Goal: Check status: Check status

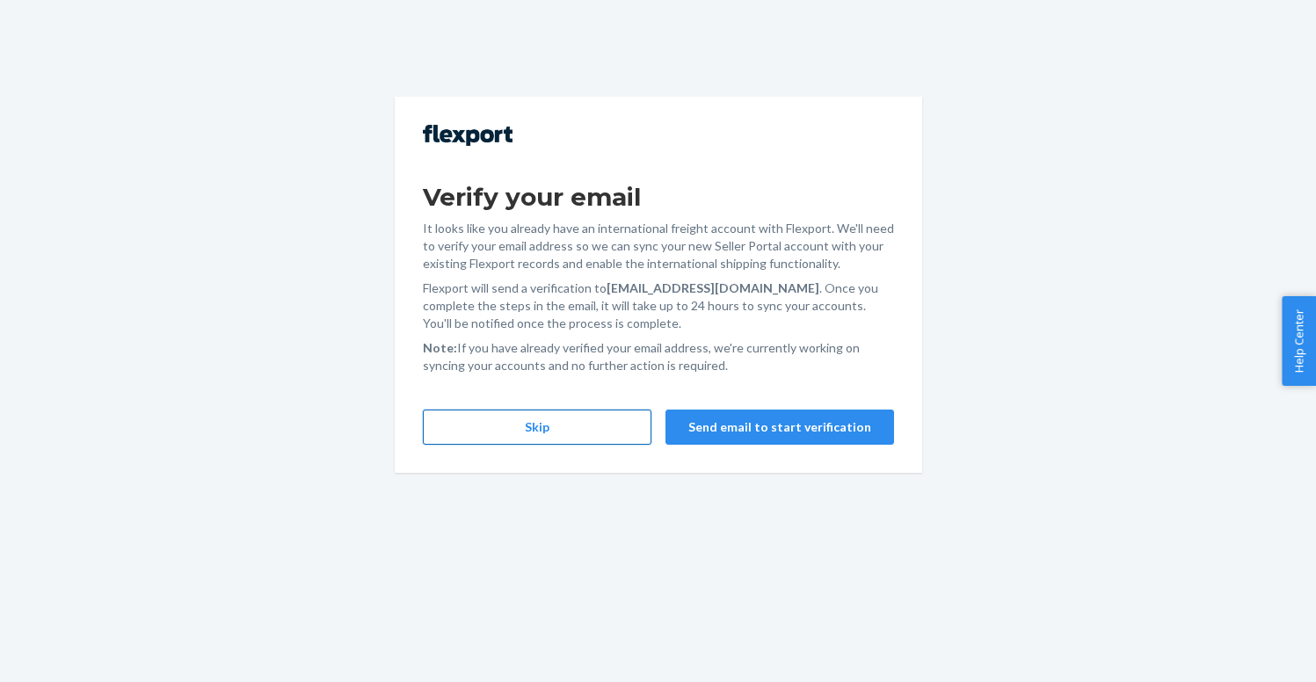
click at [555, 421] on button "Skip" at bounding box center [537, 427] width 229 height 35
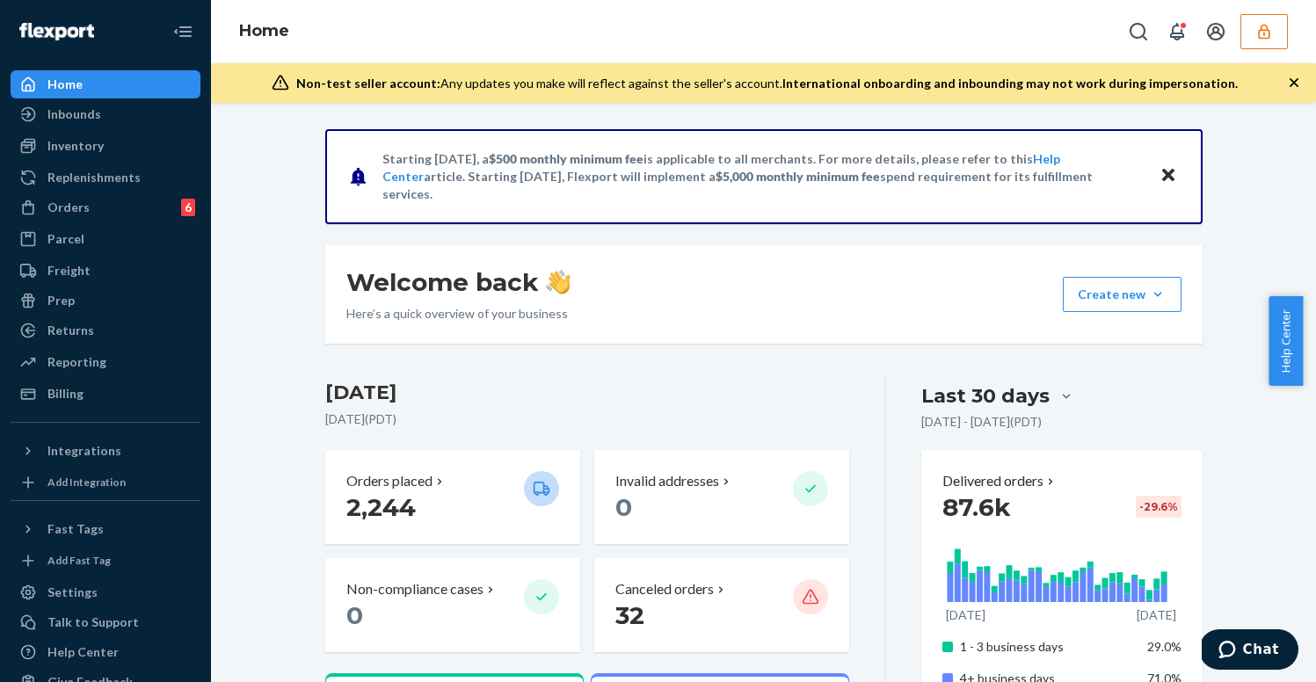
click at [1262, 19] on button "button" at bounding box center [1264, 31] width 47 height 35
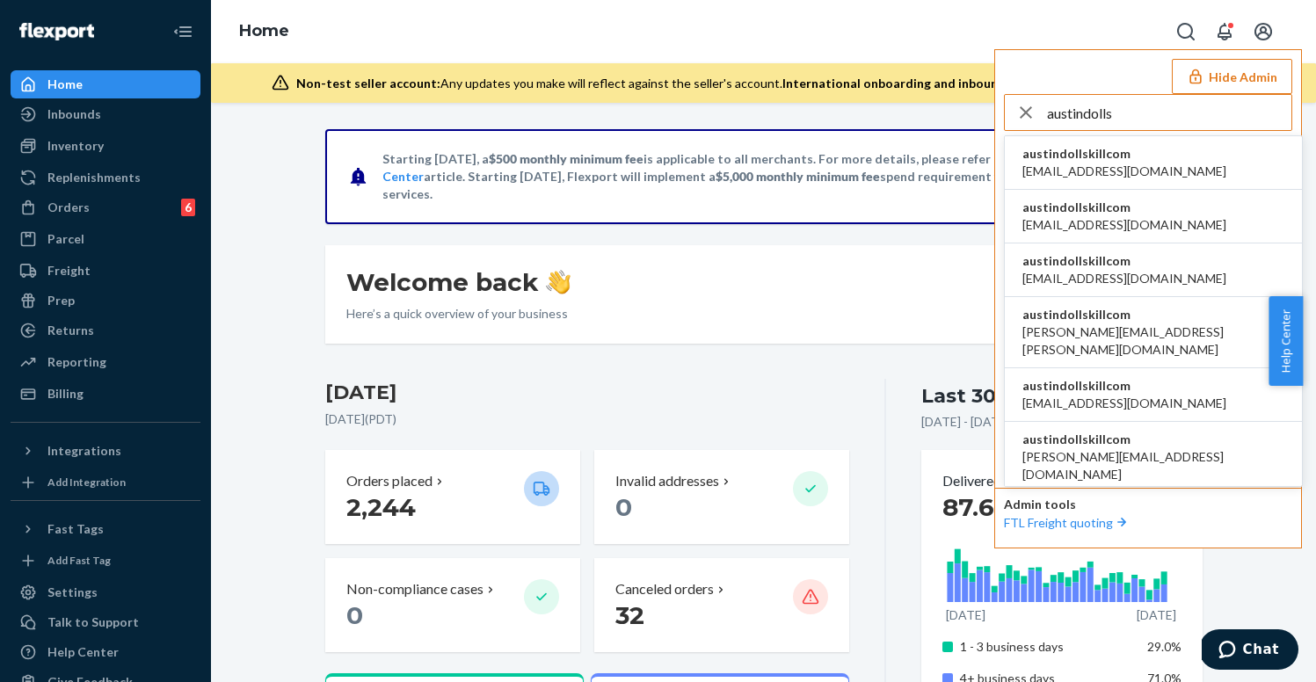
type input "austindolls"
click at [1114, 165] on span "[EMAIL_ADDRESS][DOMAIN_NAME]" at bounding box center [1125, 172] width 204 height 18
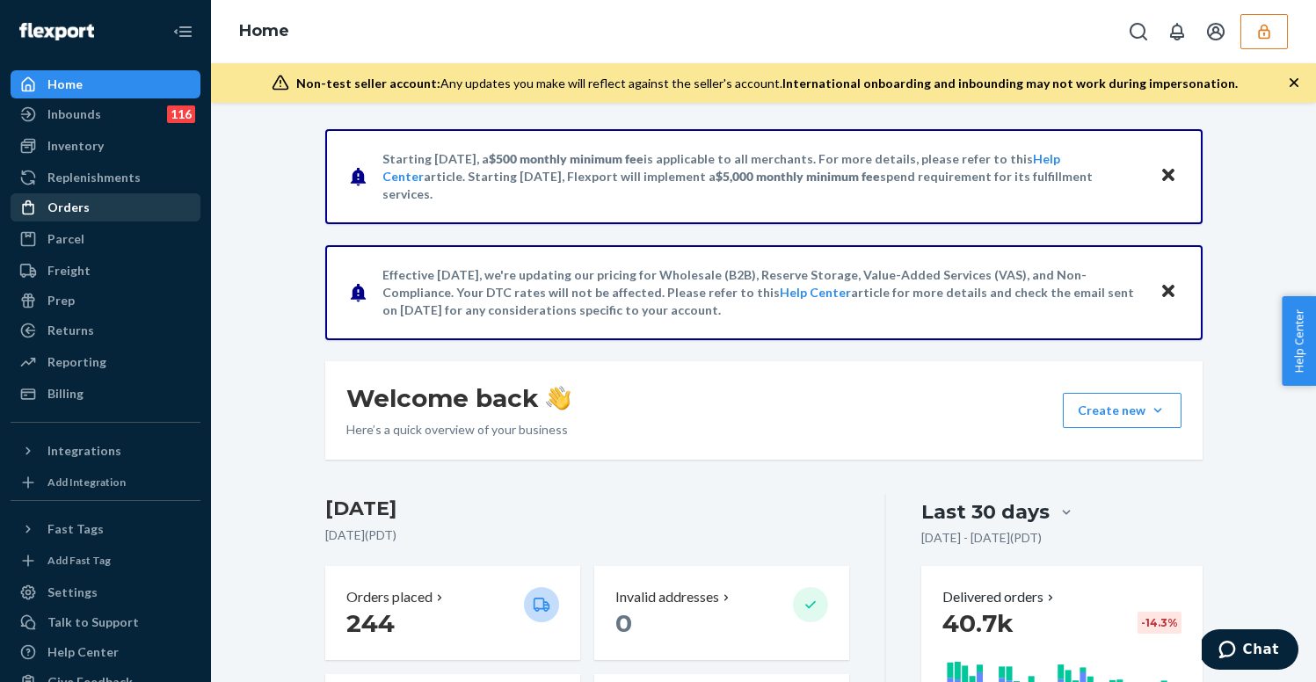
click at [116, 207] on div "Orders" at bounding box center [105, 207] width 186 height 25
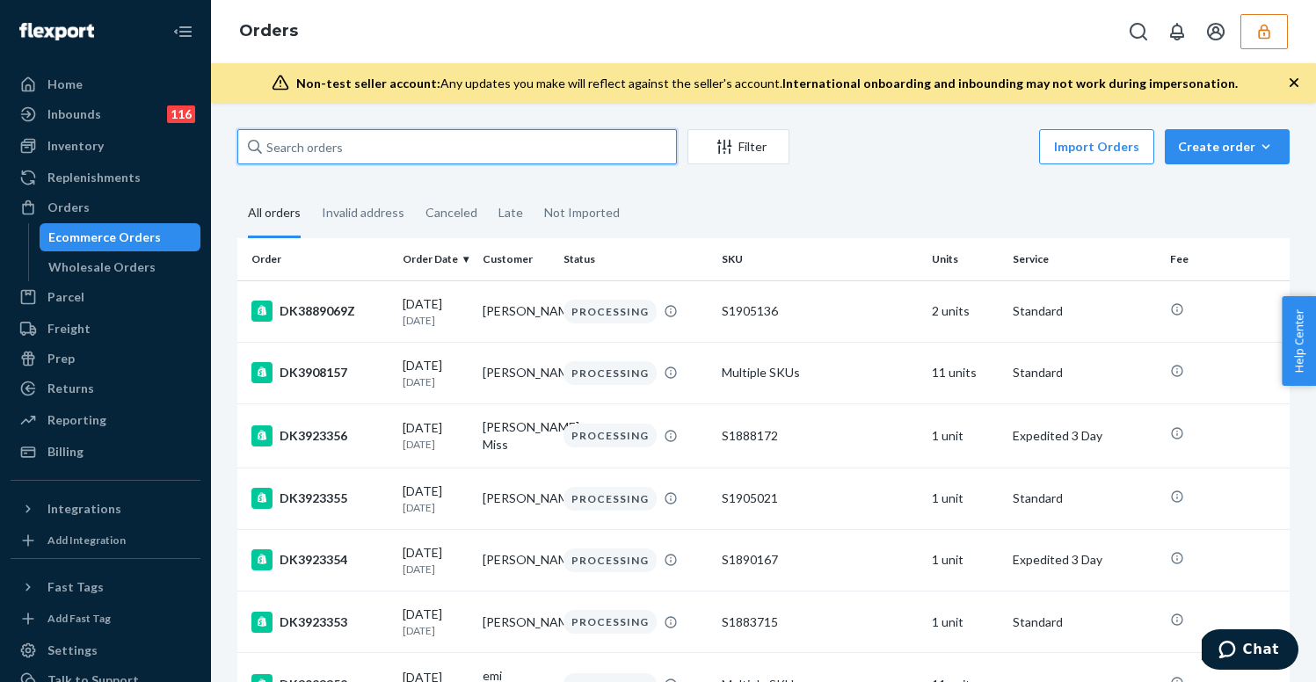
click at [435, 159] on input "text" at bounding box center [457, 146] width 440 height 35
paste input "134831951"
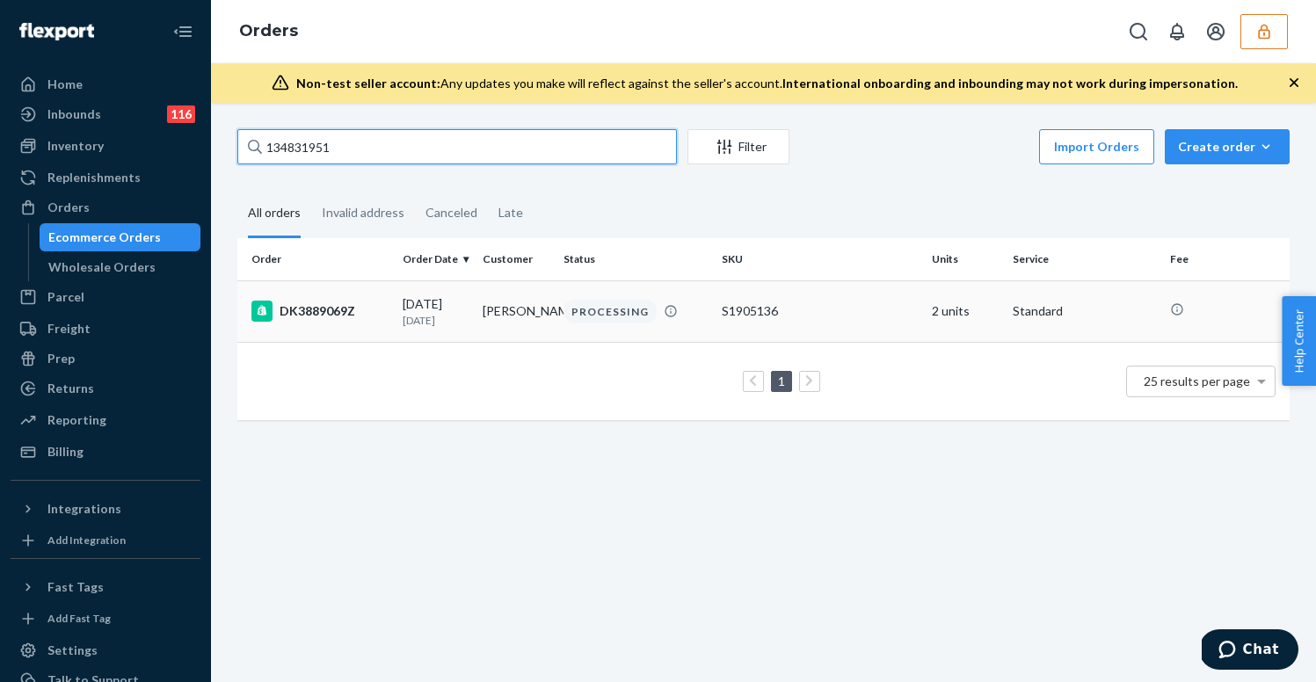
type input "134831951"
click at [544, 306] on td "Celina Oh" at bounding box center [516, 311] width 81 height 62
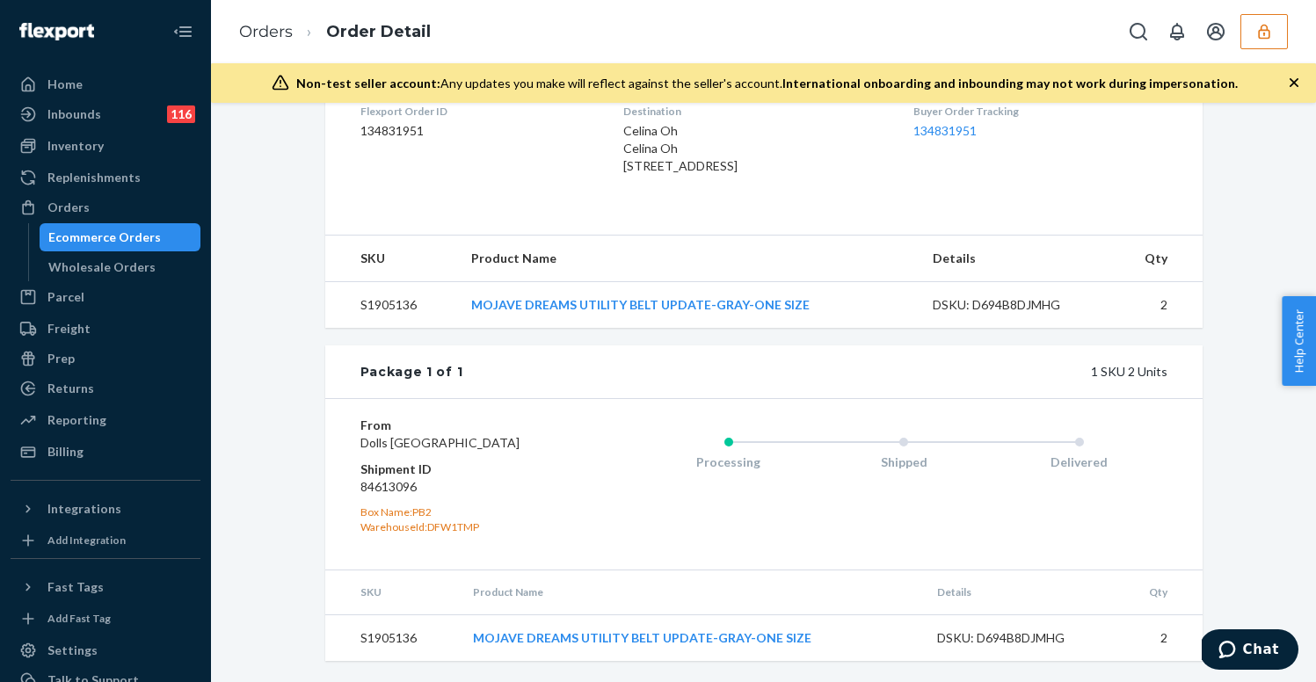
scroll to position [514, 0]
click at [366, 465] on dt "Shipment ID" at bounding box center [465, 470] width 210 height 18
drag, startPoint x: 420, startPoint y: 485, endPoint x: 356, endPoint y: 470, distance: 65.9
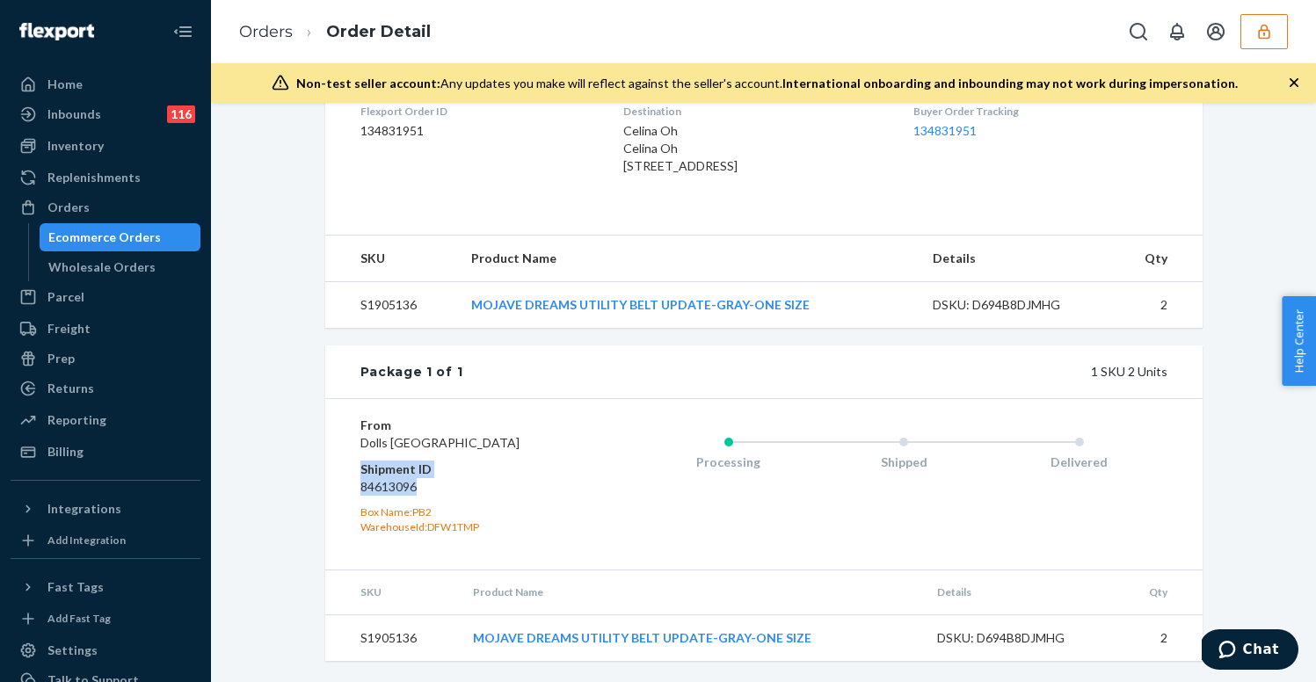
click at [356, 470] on div "From Dolls Kill Lewisville, TX 75067 Shipment ID 84613096 Box Name: PB2 Warehou…" at bounding box center [764, 483] width 878 height 171
copy dl "Shipment ID 84613096"
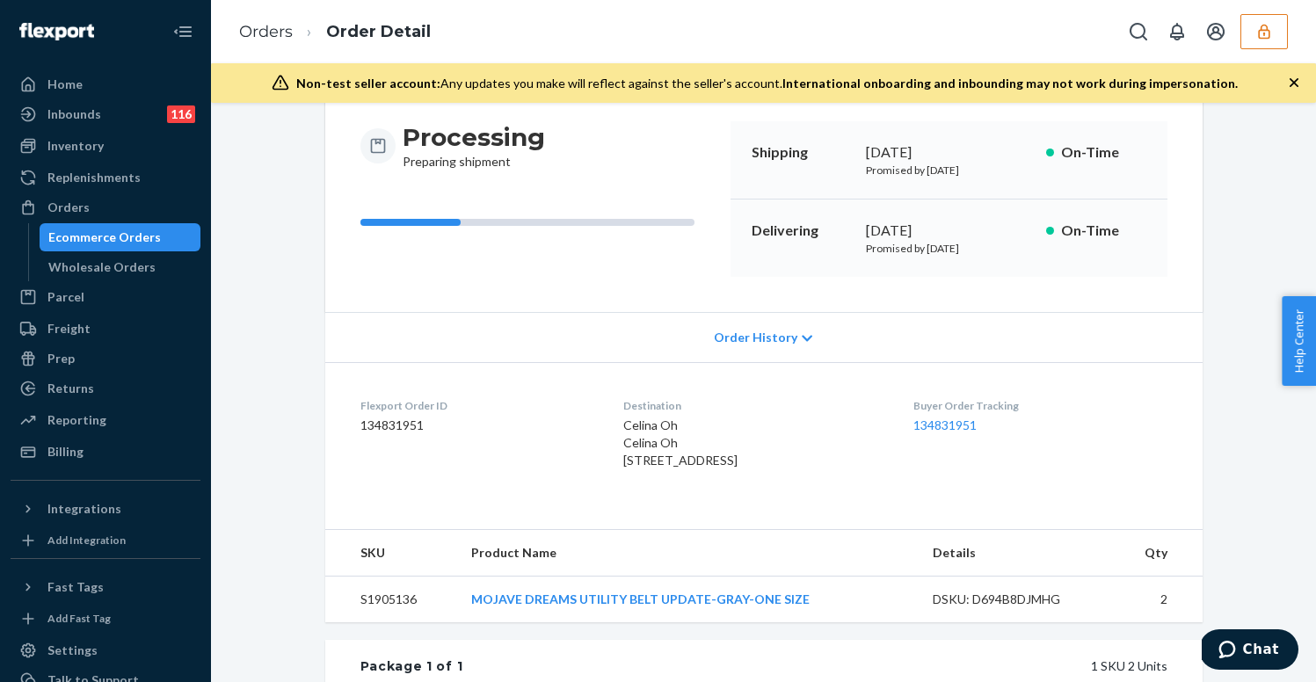
scroll to position [145, 0]
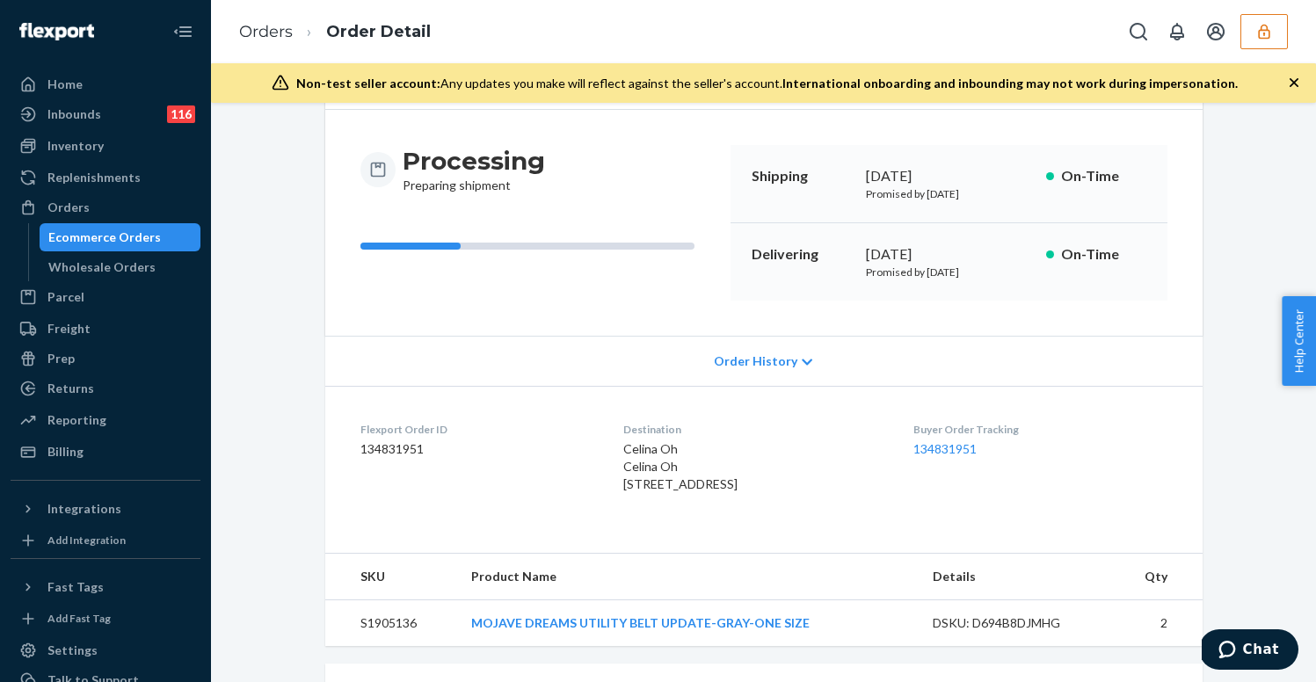
click at [779, 349] on div "Order History" at bounding box center [764, 361] width 878 height 50
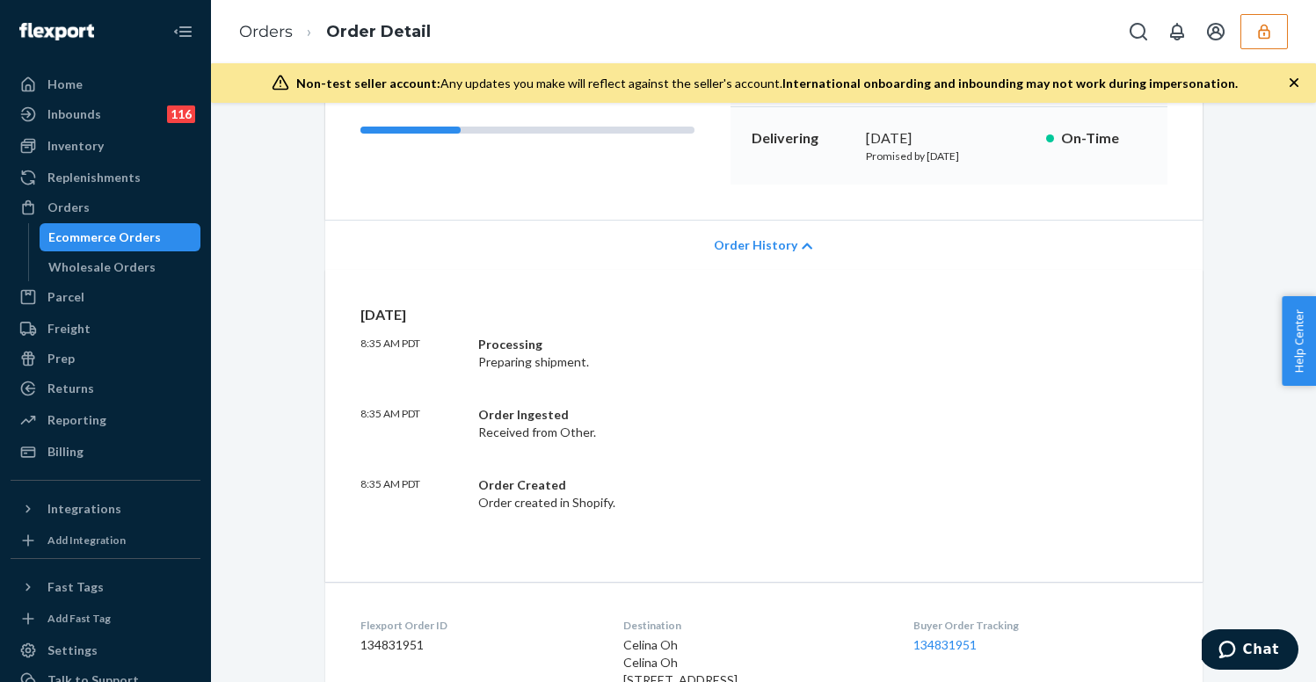
scroll to position [274, 0]
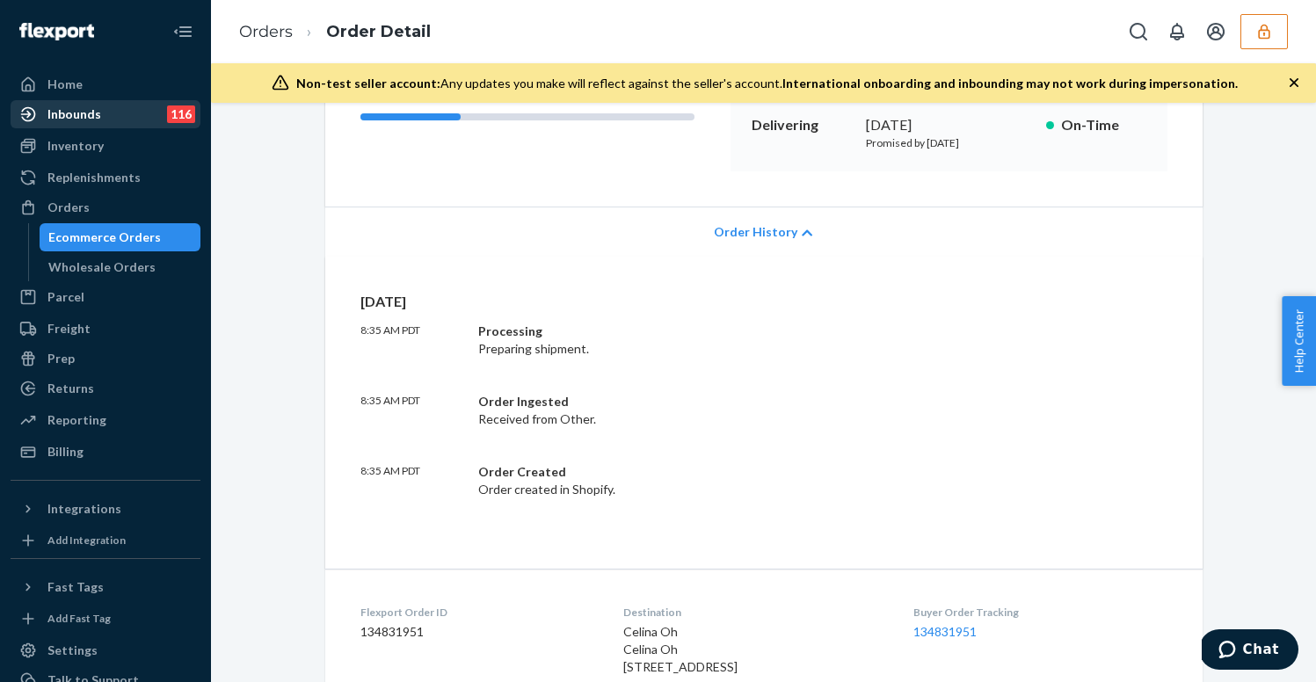
click at [137, 105] on div "Inbounds 116" at bounding box center [105, 114] width 186 height 25
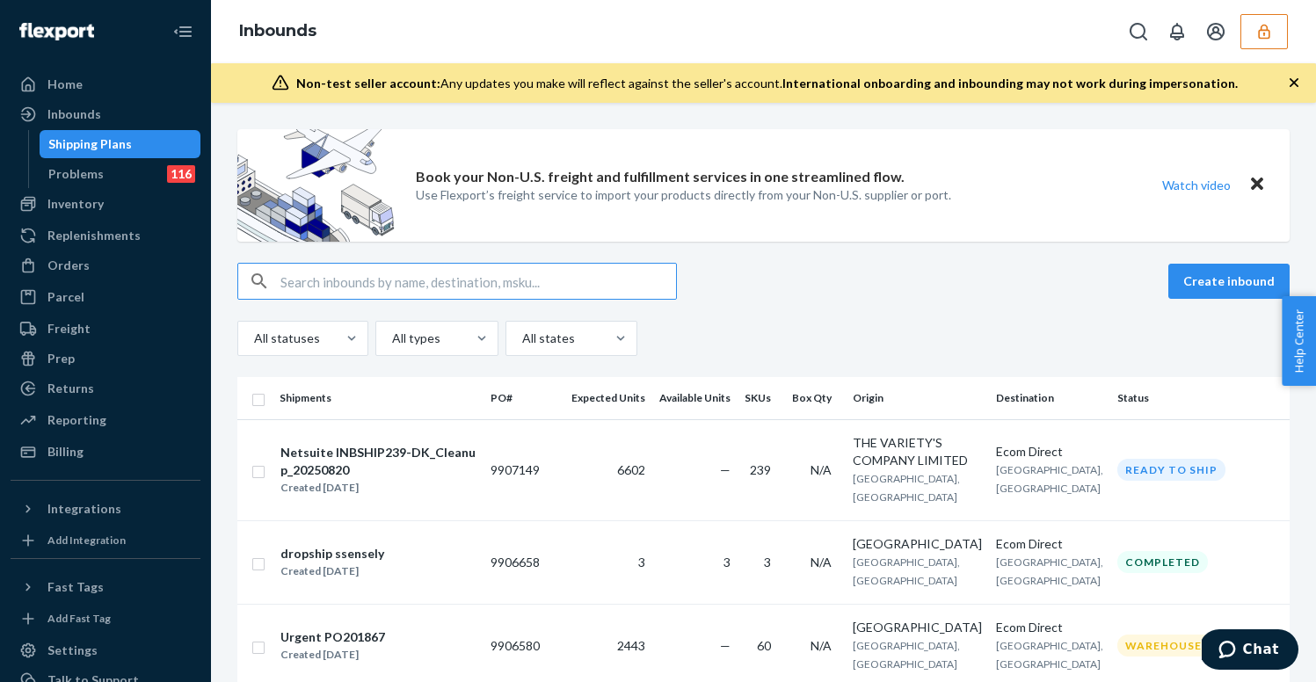
type input "3"
type input "s19"
click at [1264, 29] on icon "button" at bounding box center [1265, 32] width 18 height 18
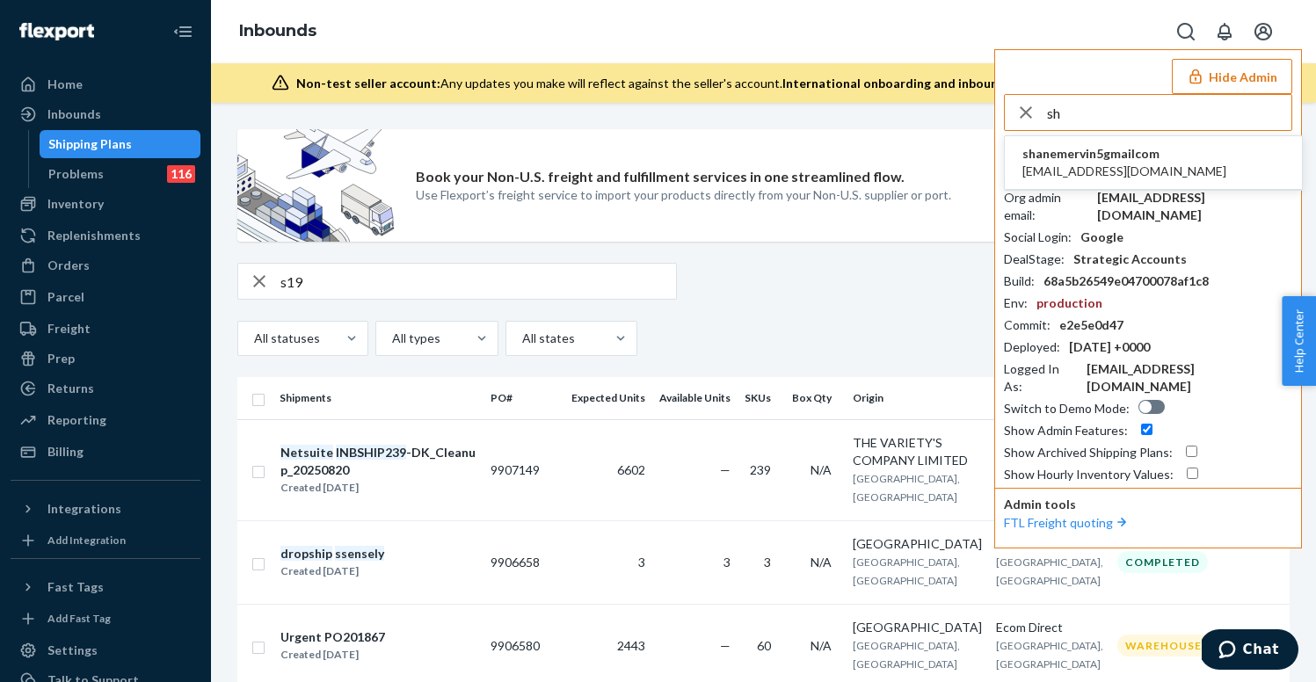
type input "s"
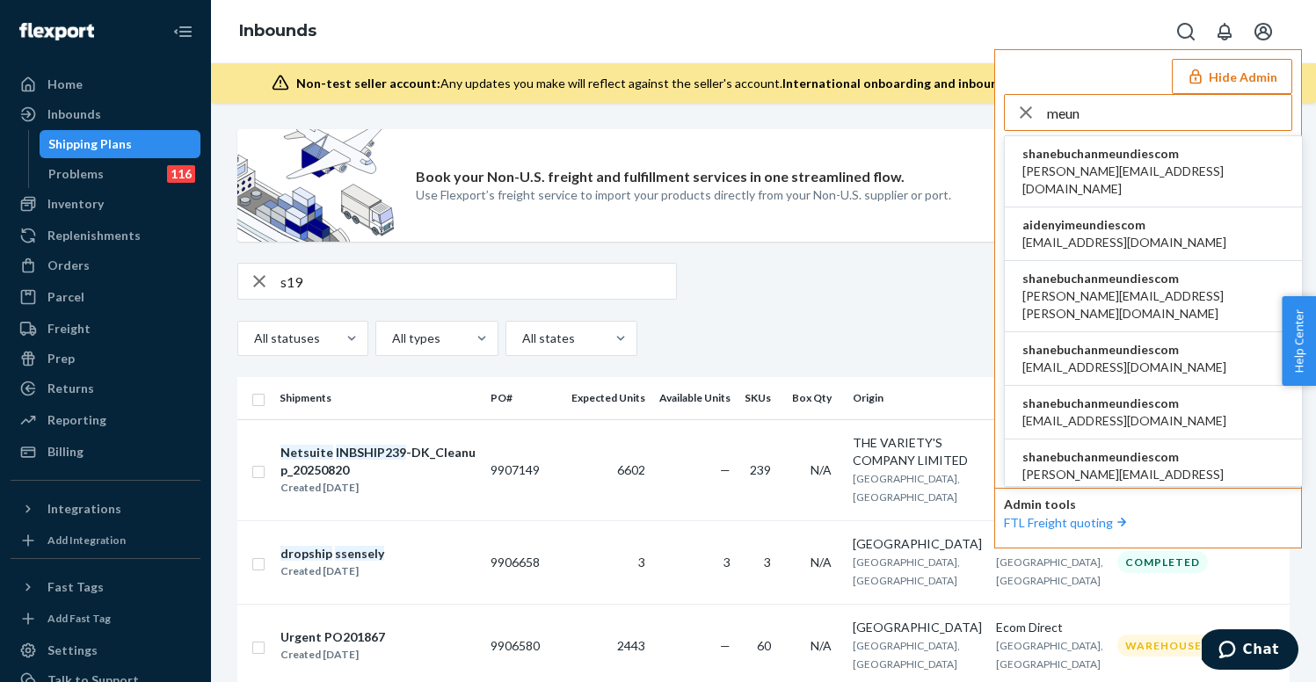
type input "meun"
click at [1084, 180] on li "shanebuchanmeundiescom aaronjhon.ygay@awesomecx.com" at bounding box center [1153, 171] width 297 height 71
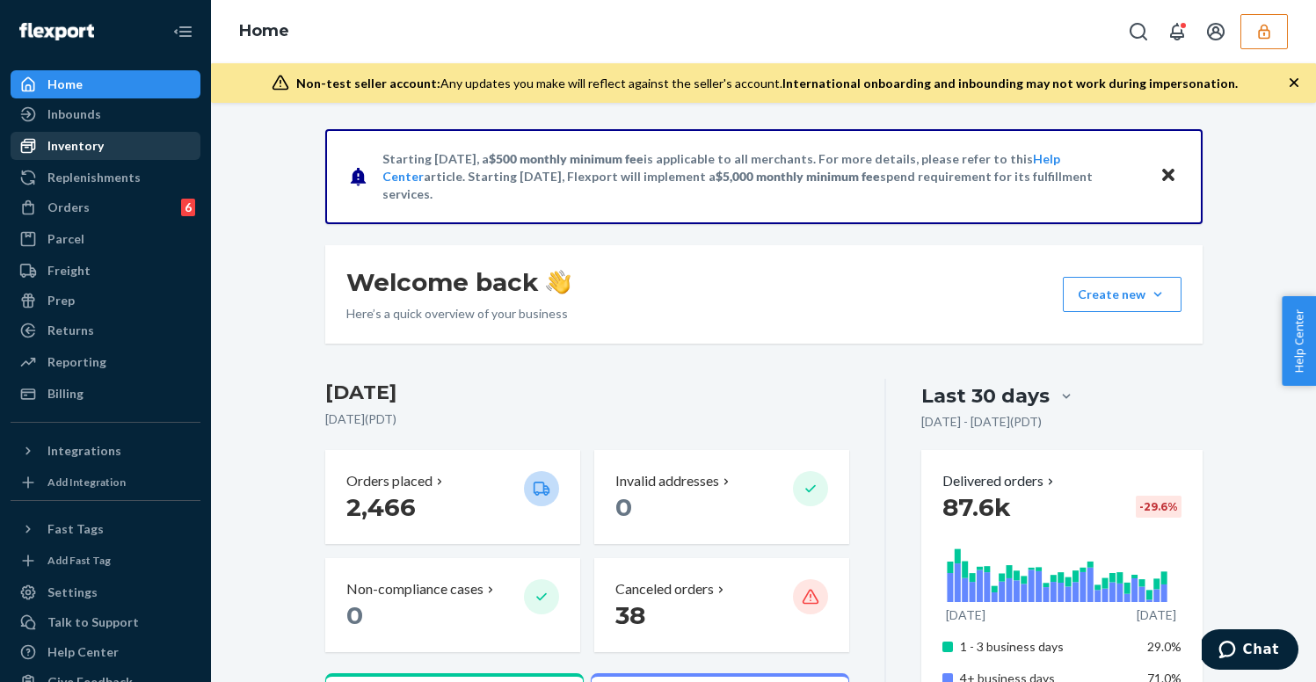
click at [142, 142] on div "Inventory" at bounding box center [105, 146] width 186 height 25
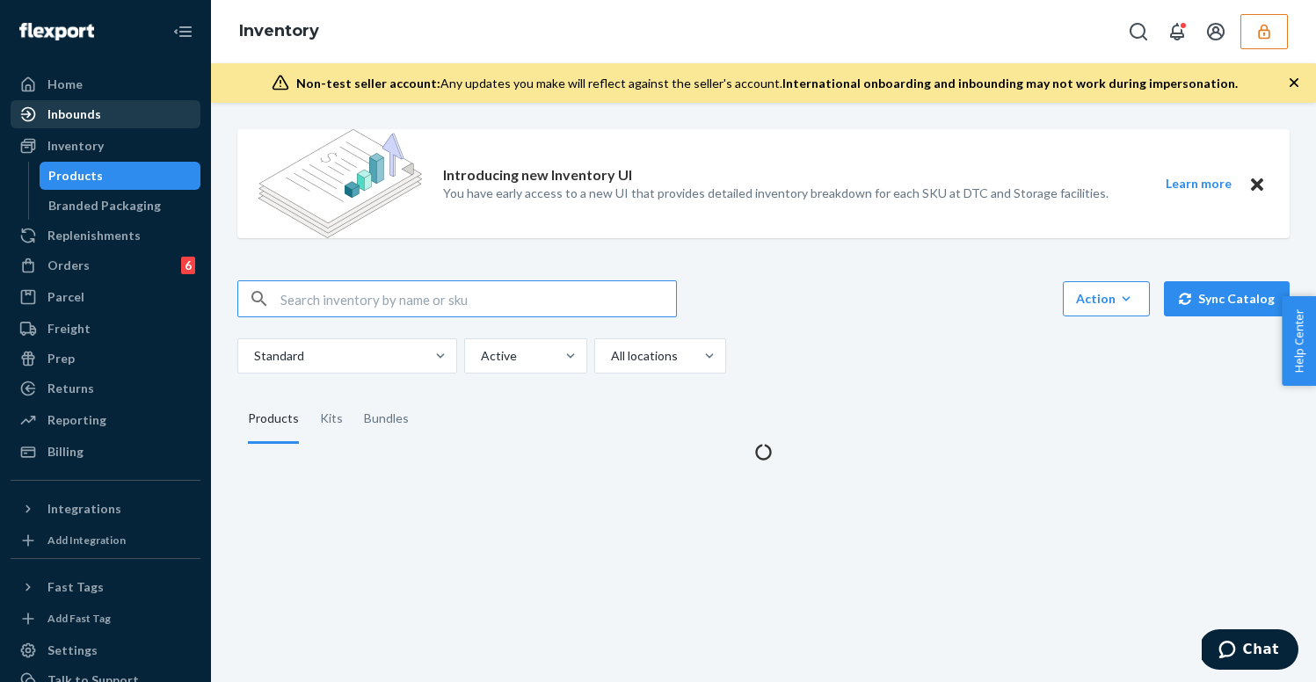
click at [142, 117] on div "Inbounds" at bounding box center [105, 114] width 186 height 25
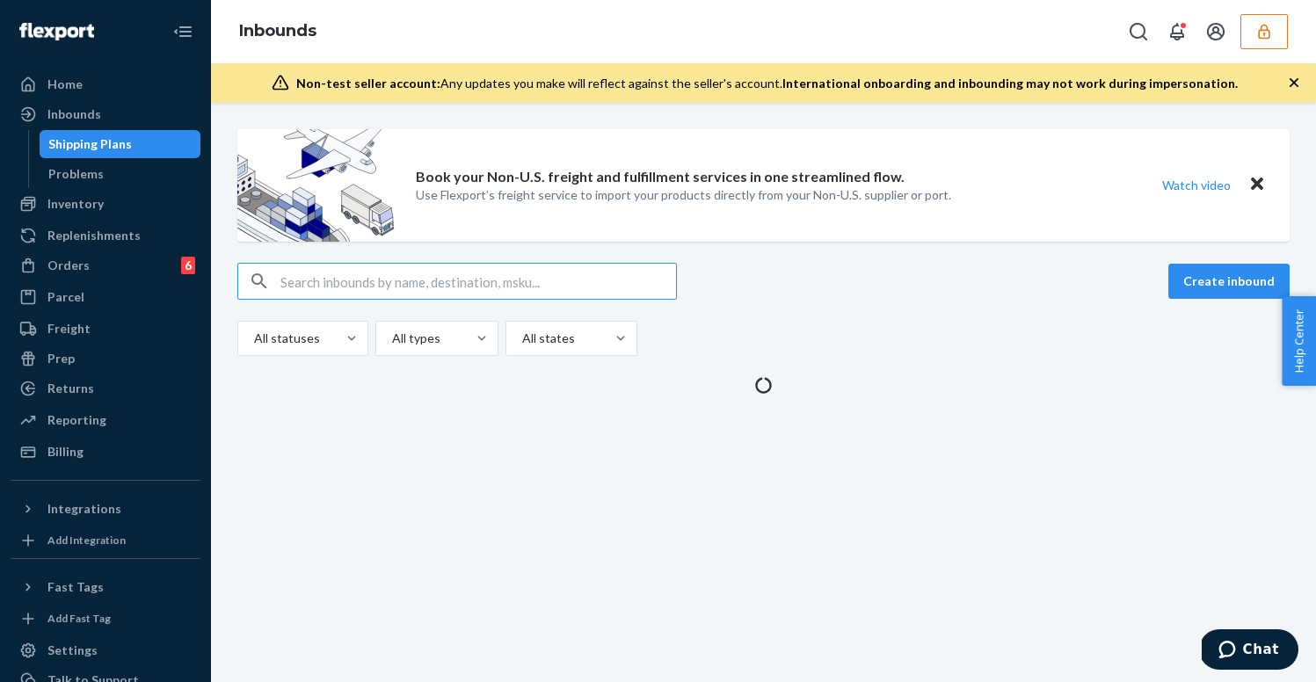
type input "9887207"
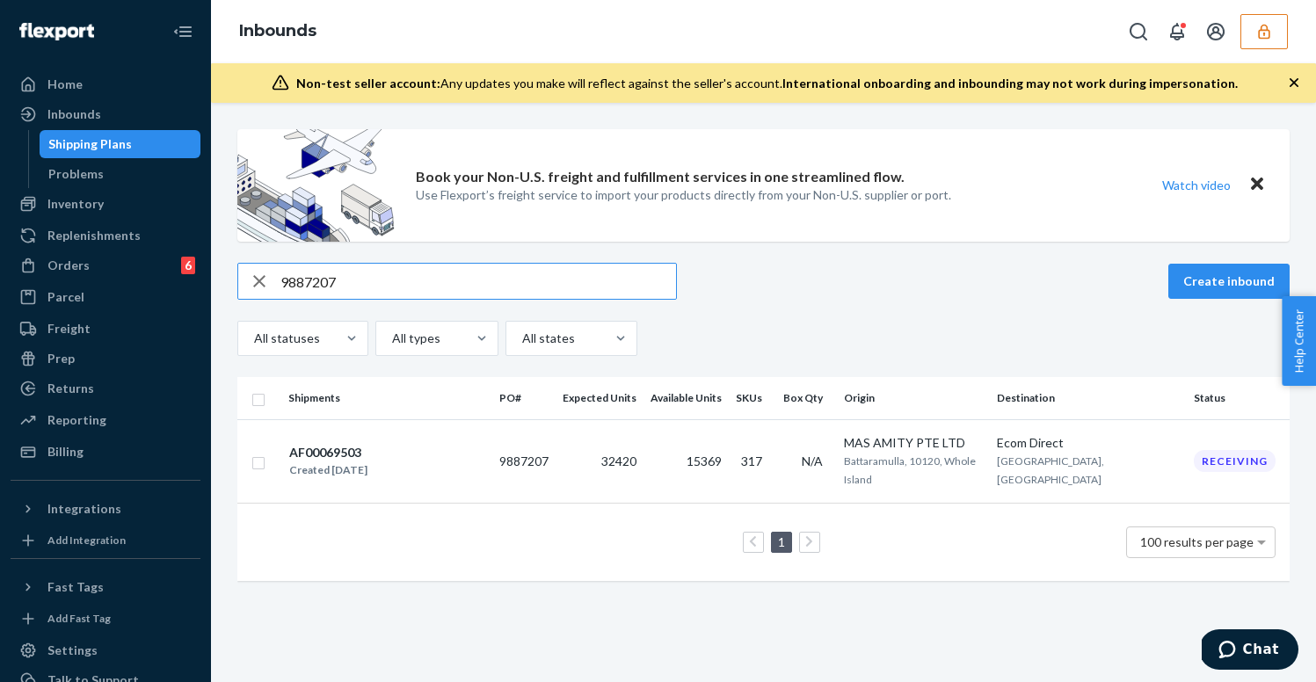
type input "9887207"
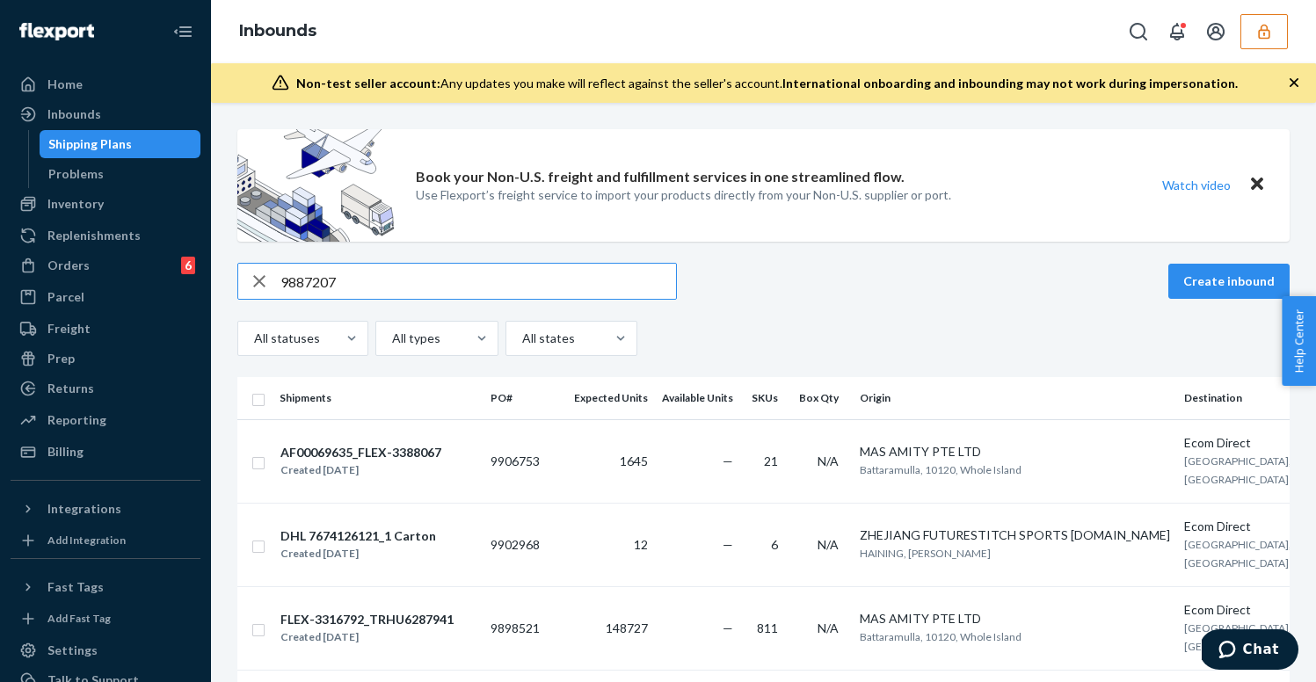
click at [451, 279] on input "9887207" at bounding box center [478, 281] width 396 height 35
click at [1255, 54] on div "Inbounds" at bounding box center [763, 31] width 1105 height 63
click at [1260, 36] on icon "button" at bounding box center [1265, 32] width 18 height 18
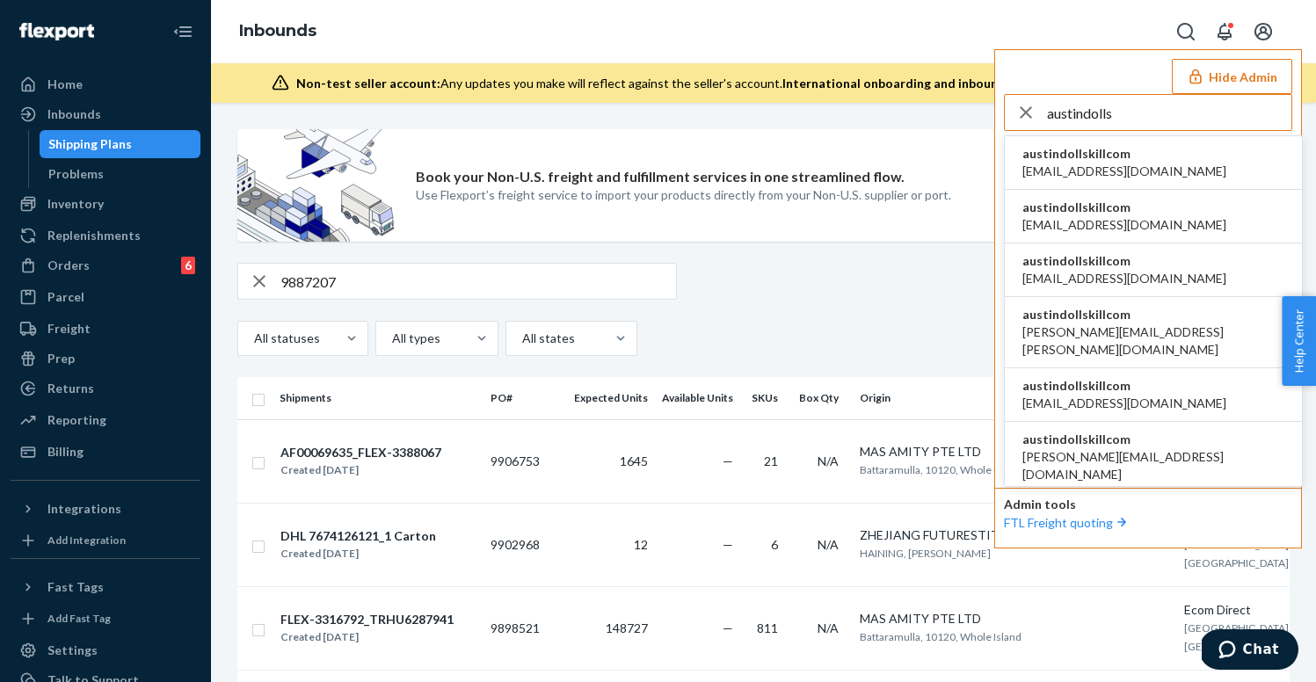
type input "austindolls"
click at [1232, 151] on li "austindollskillcom [EMAIL_ADDRESS][DOMAIN_NAME]" at bounding box center [1153, 163] width 297 height 54
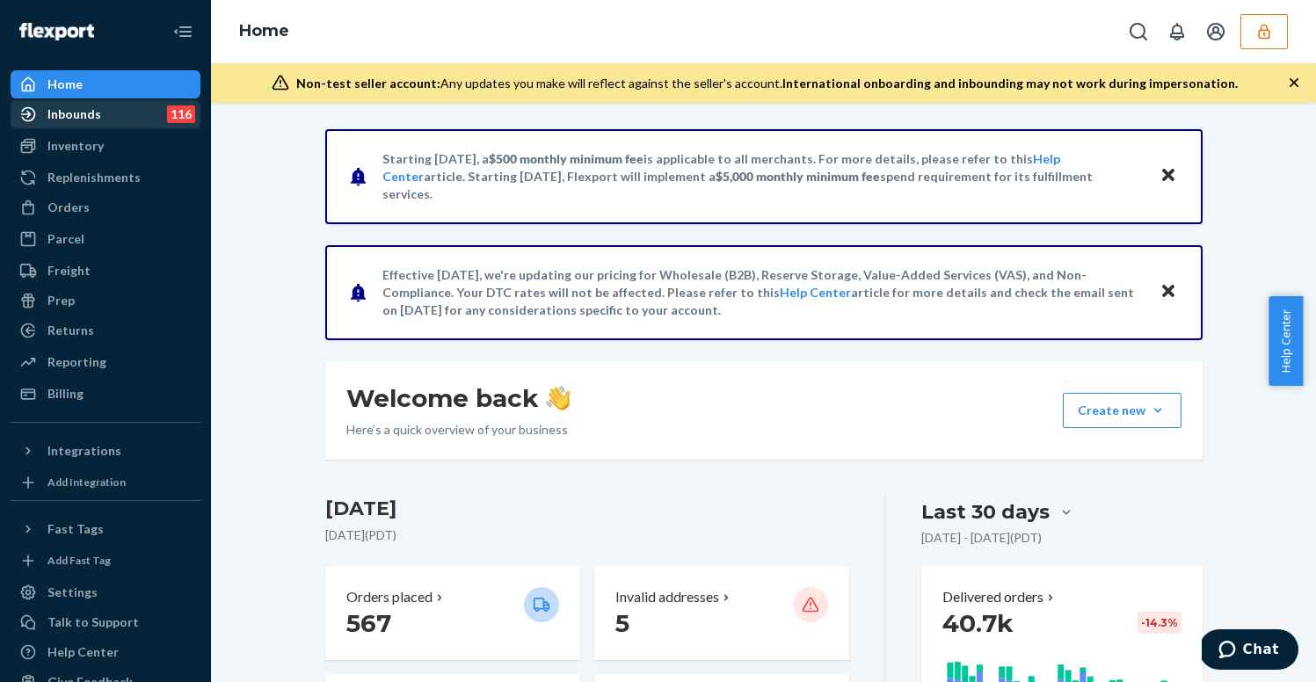
click at [83, 117] on div "Inbounds" at bounding box center [74, 115] width 54 height 18
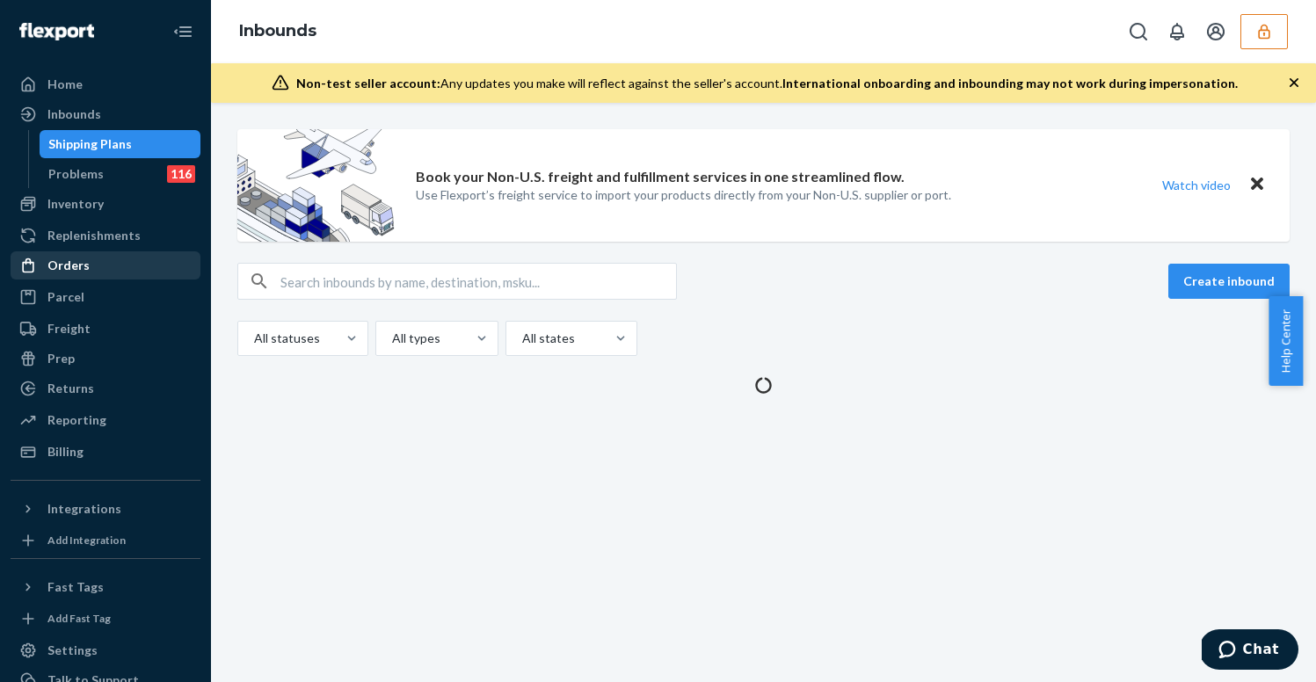
click at [99, 264] on div "Orders" at bounding box center [105, 265] width 186 height 25
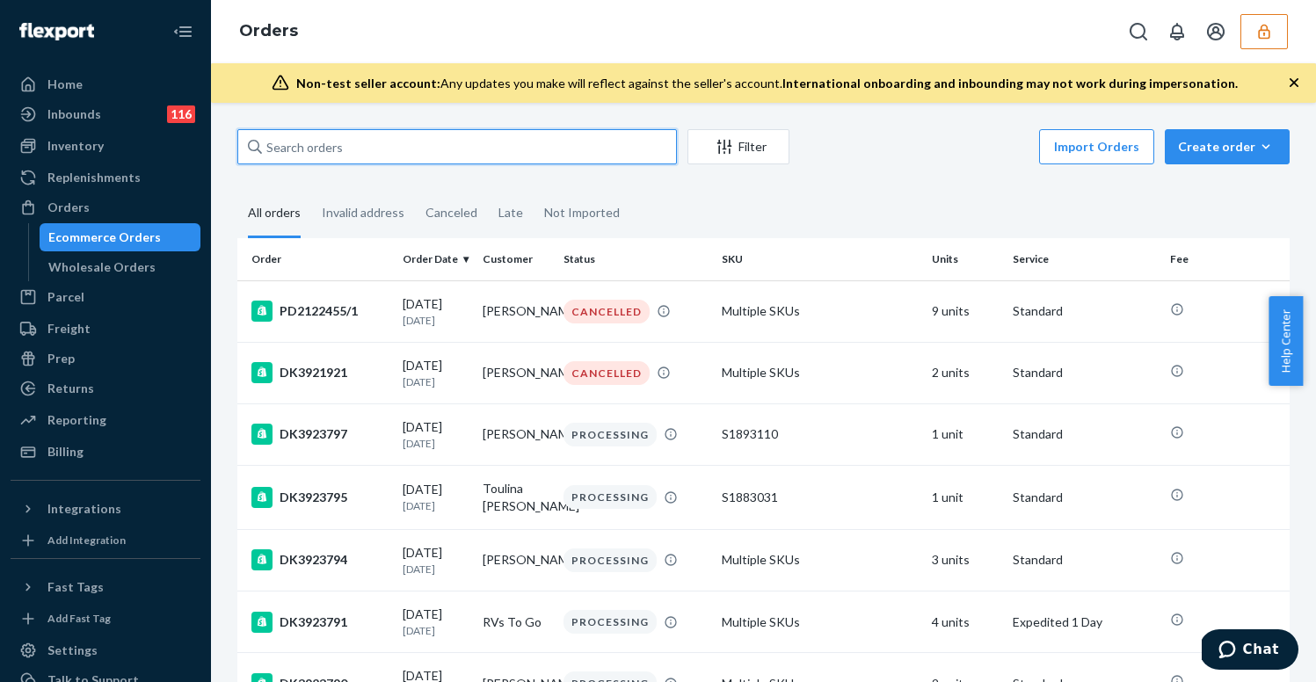
click at [369, 149] on input "text" at bounding box center [457, 146] width 440 height 35
paste input "DK3923780"
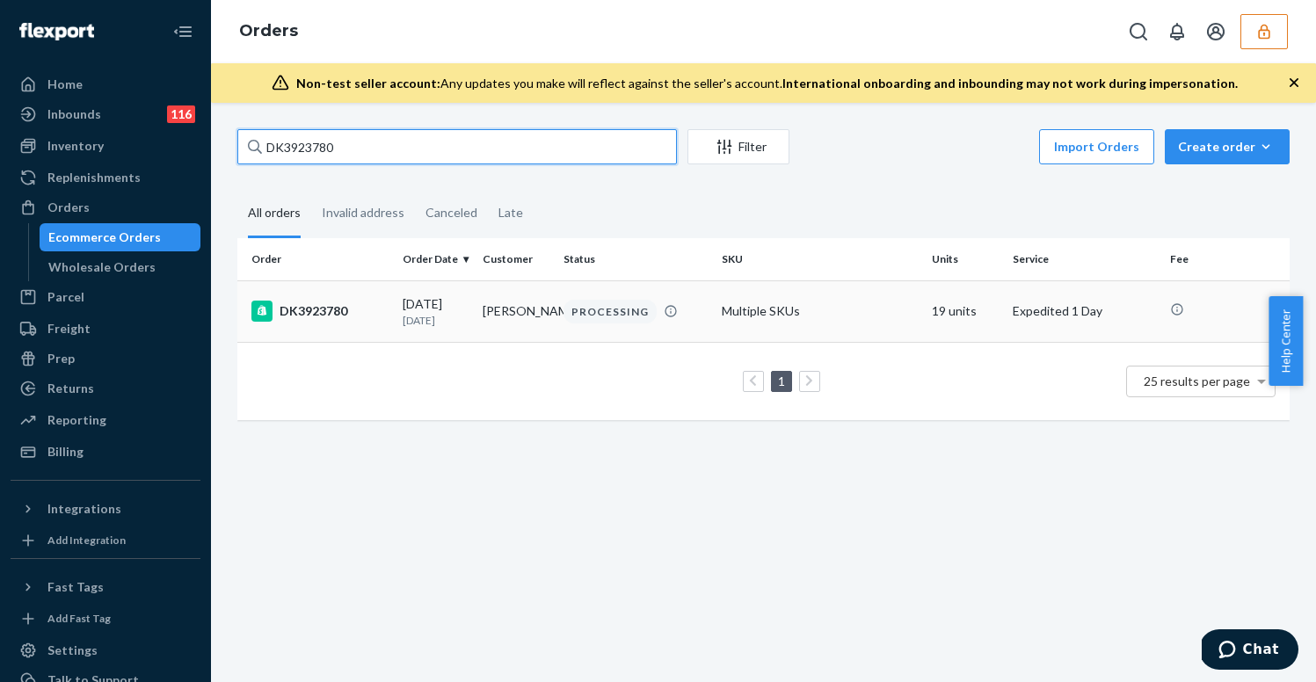
type input "DK3923780"
click at [488, 315] on td "John Summit" at bounding box center [516, 311] width 81 height 62
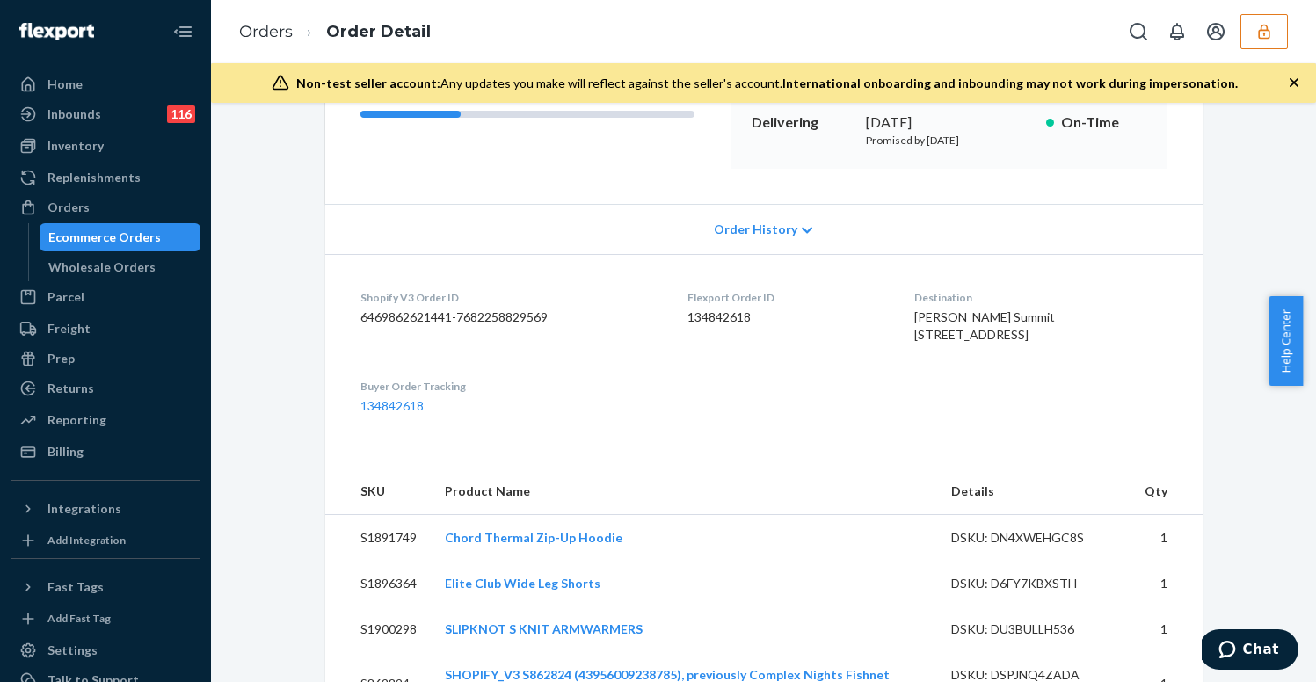
scroll to position [277, 0]
click at [698, 309] on dd "134842618" at bounding box center [787, 318] width 199 height 18
click at [648, 296] on dl "Shopify V3 Order ID 6469862621441-7682258829569 Flexport Order ID 134842618 Des…" at bounding box center [764, 352] width 878 height 196
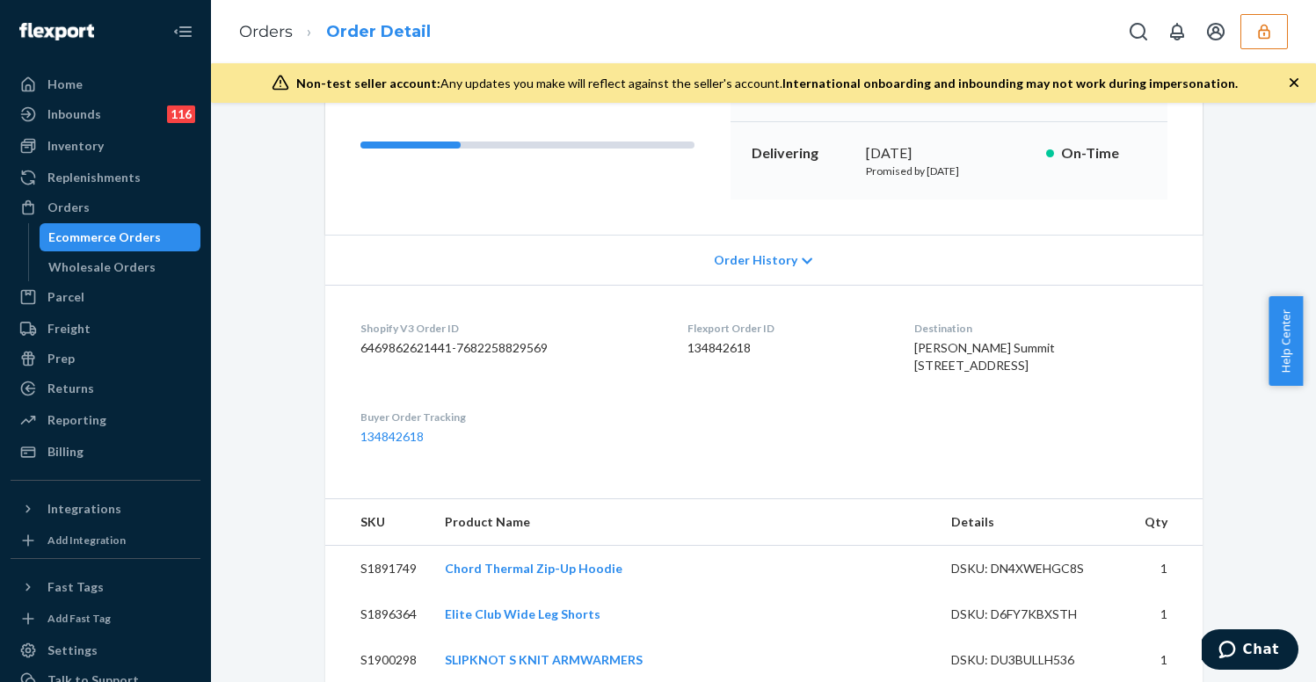
scroll to position [0, 0]
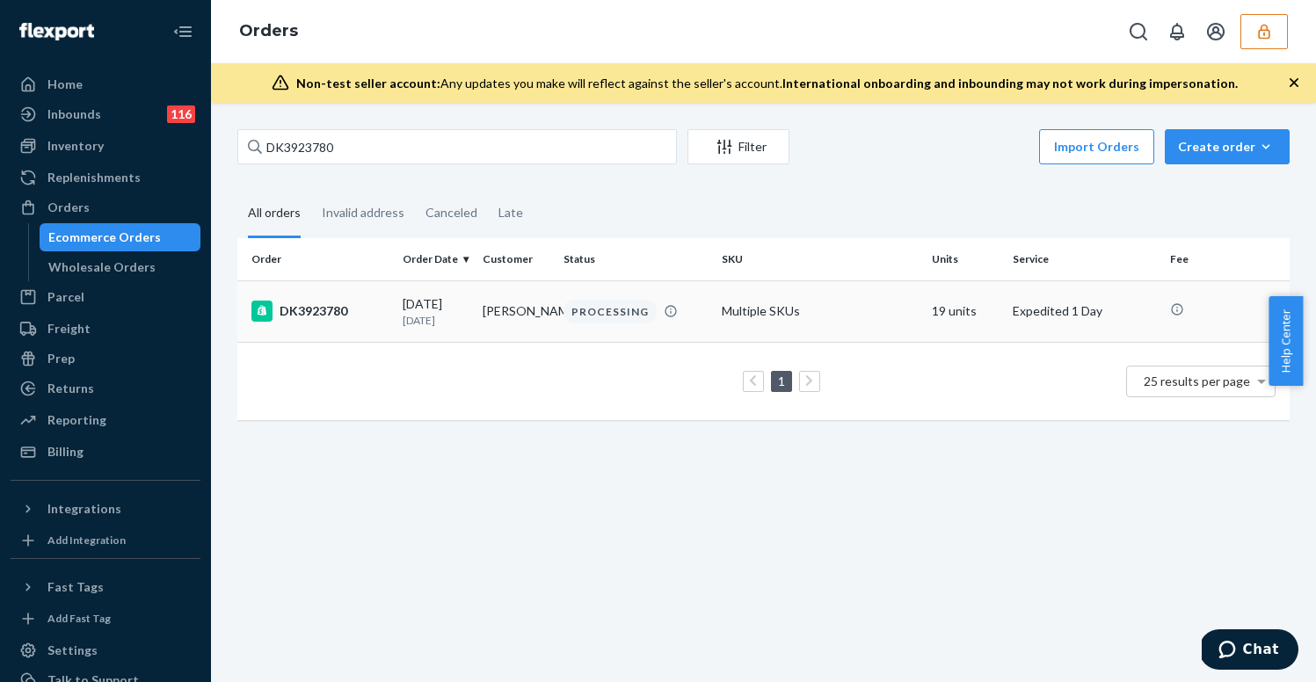
click at [350, 310] on div "DK3923780" at bounding box center [319, 311] width 137 height 21
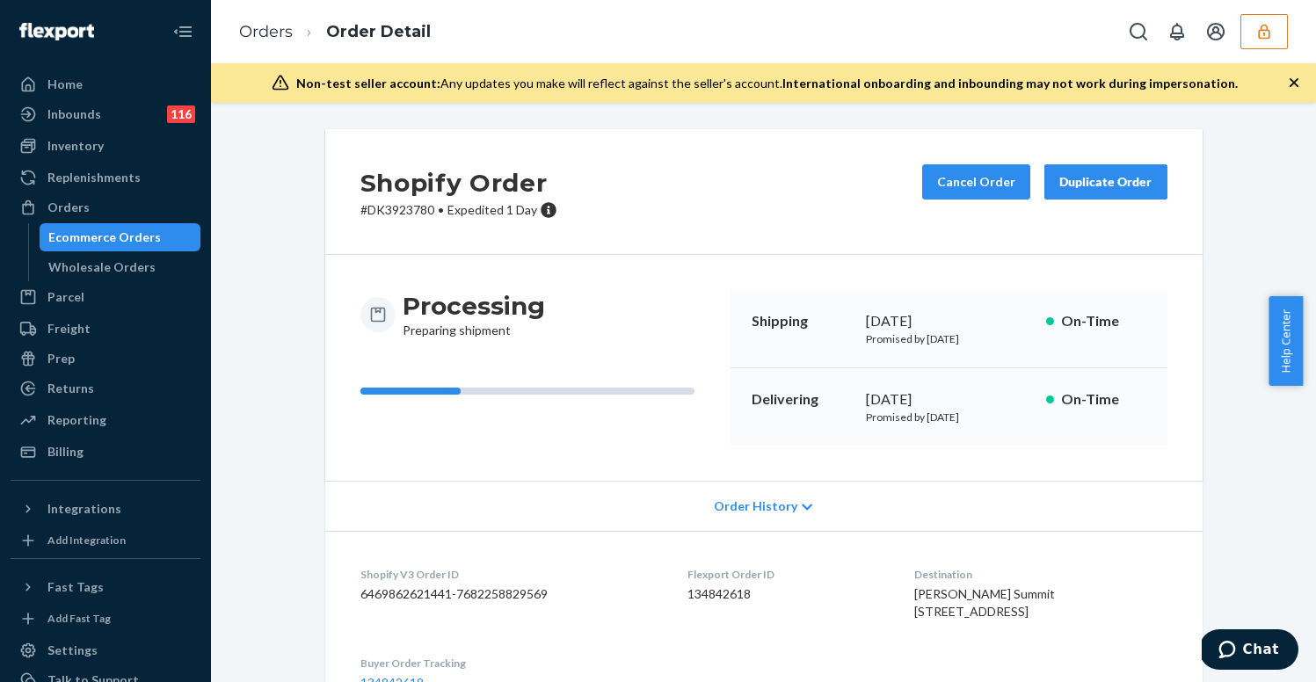
click at [385, 208] on p "# DK3923780 • Expedited 1 Day" at bounding box center [458, 210] width 197 height 18
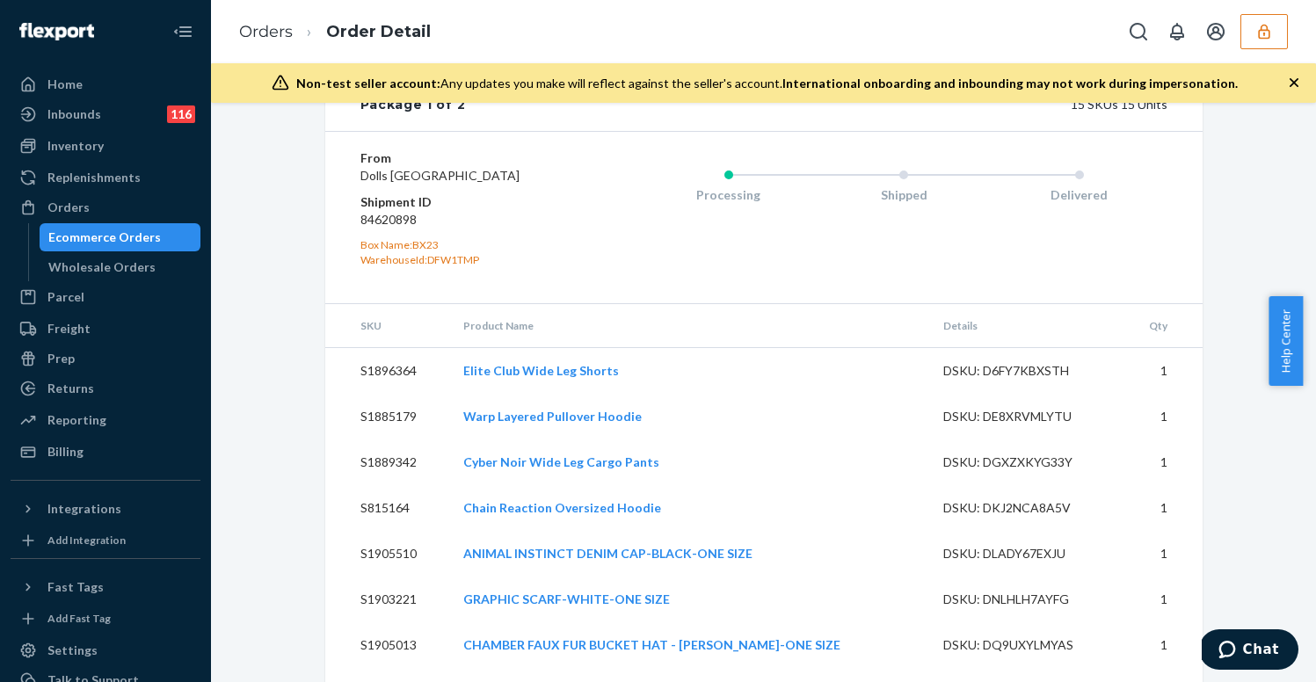
scroll to position [1569, 0]
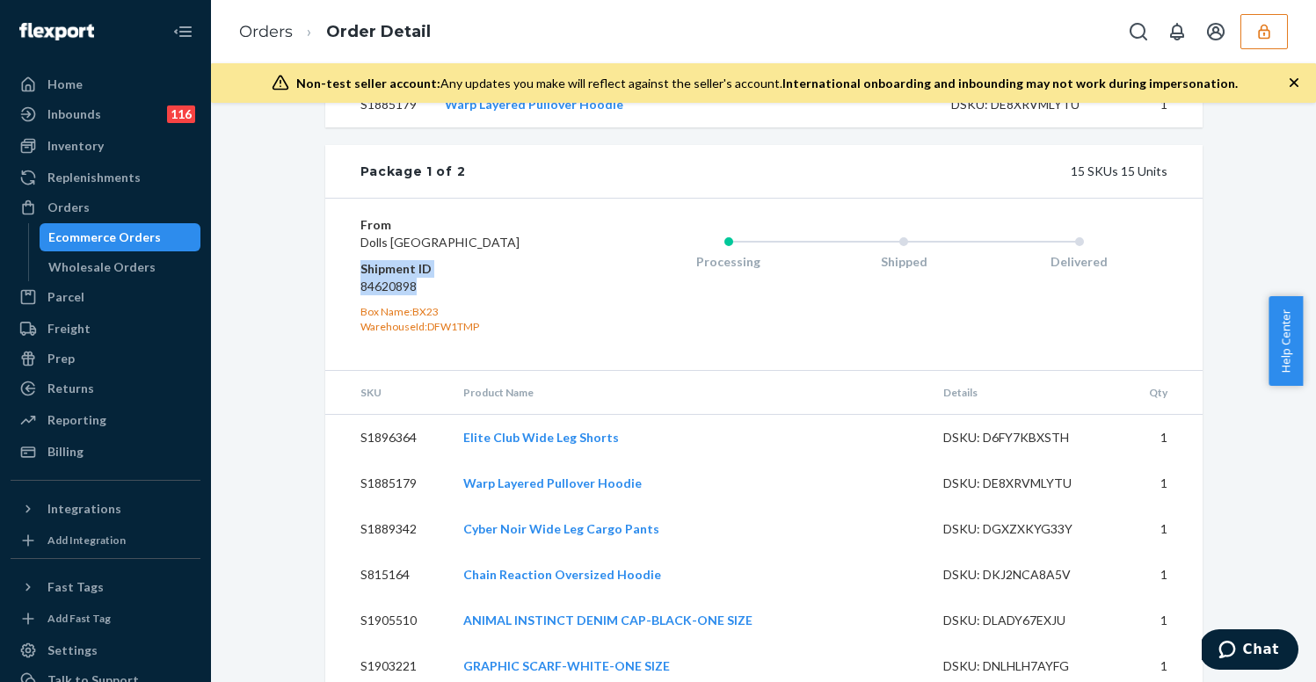
drag, startPoint x: 340, startPoint y: 317, endPoint x: 484, endPoint y: 342, distance: 146.4
click at [484, 342] on div "From Dolls Kill Lewisville, TX 75067 Shipment ID 84620898 Box Name: BX23 Wareho…" at bounding box center [764, 283] width 878 height 171
copy dl "Shipment ID 84620898"
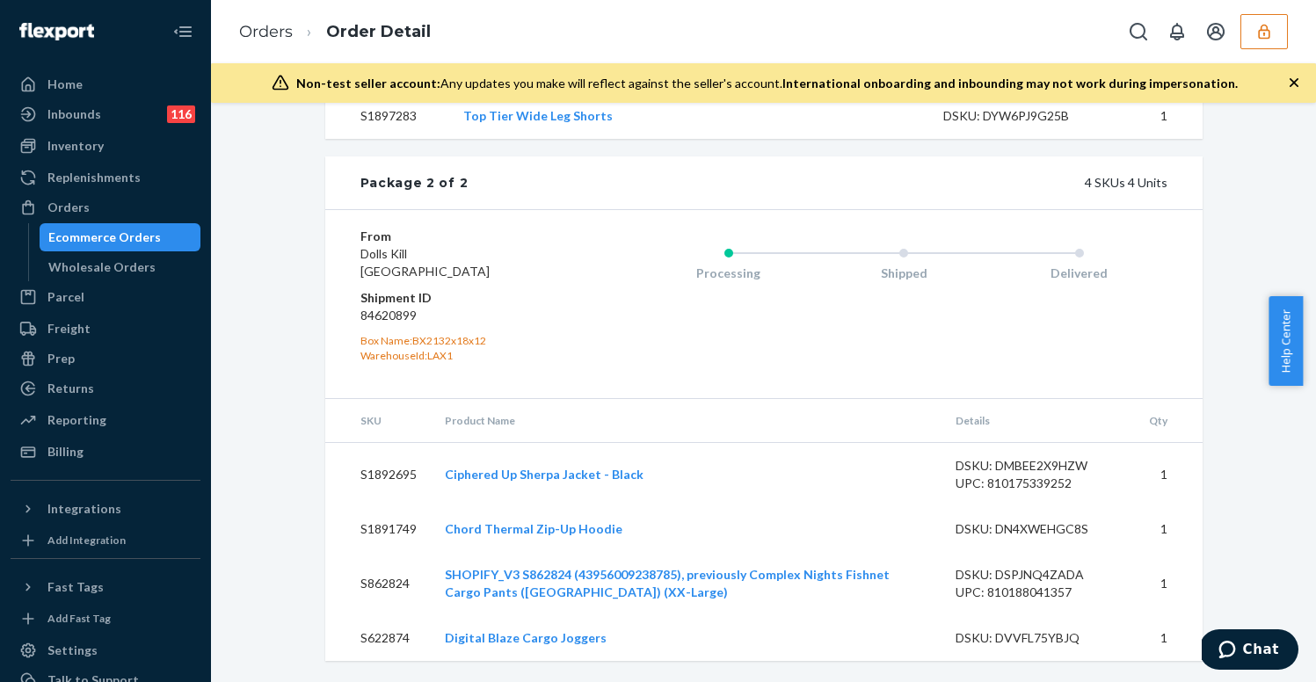
scroll to position [2579, 0]
drag, startPoint x: 432, startPoint y: 320, endPoint x: 346, endPoint y: 302, distance: 88.1
click at [346, 302] on div "From Dolls Kill San Bernardino, CA 92408 Shipment ID 84620899 Box Name: BX2132x…" at bounding box center [764, 303] width 878 height 189
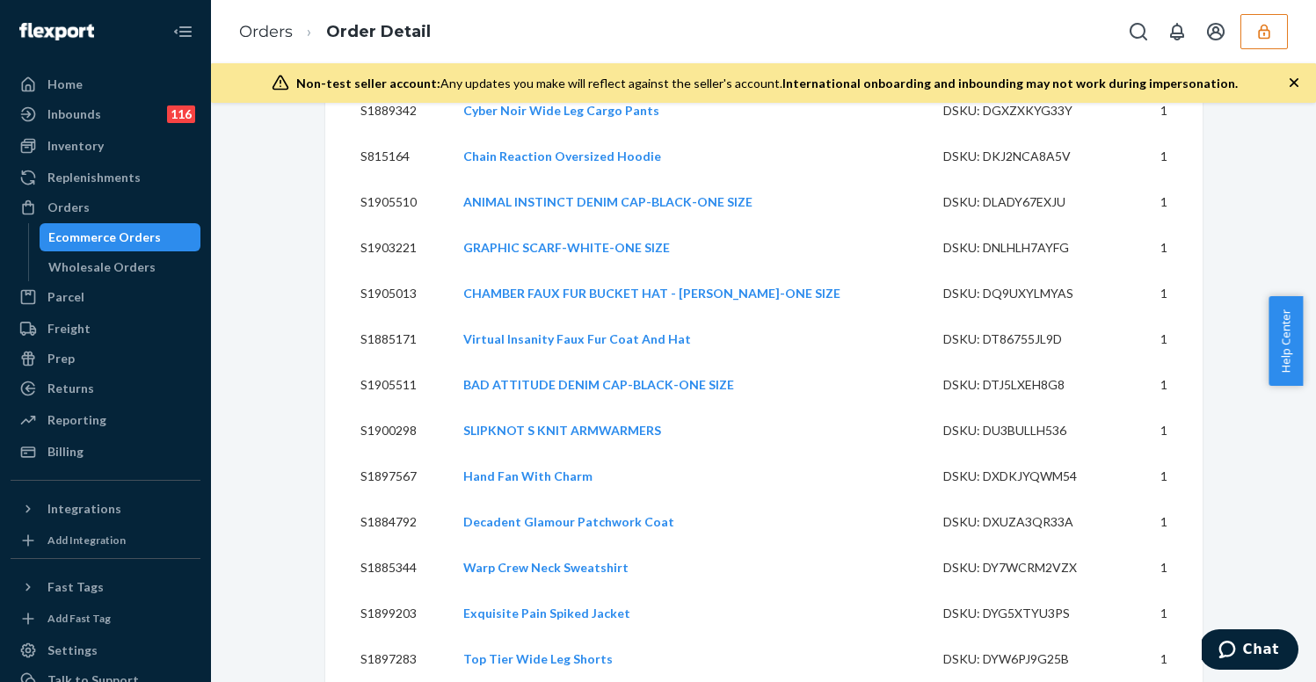
scroll to position [2582, 0]
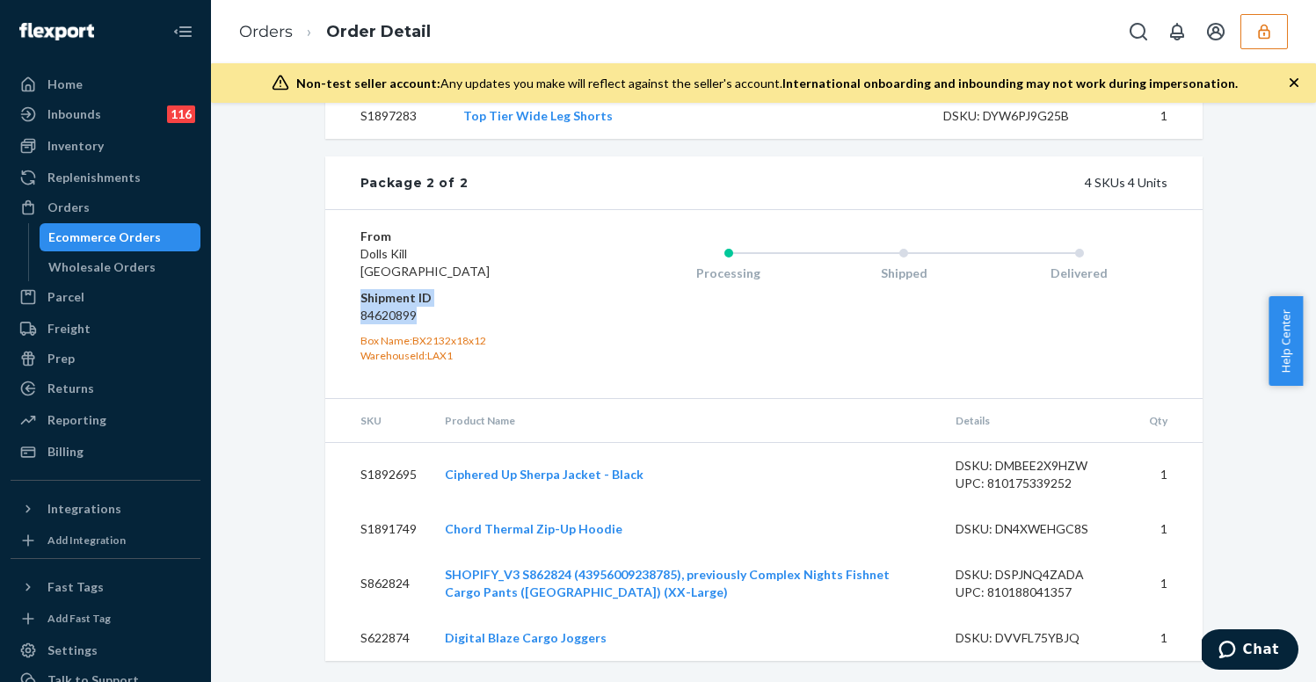
copy dl "Shipment ID 84620899"
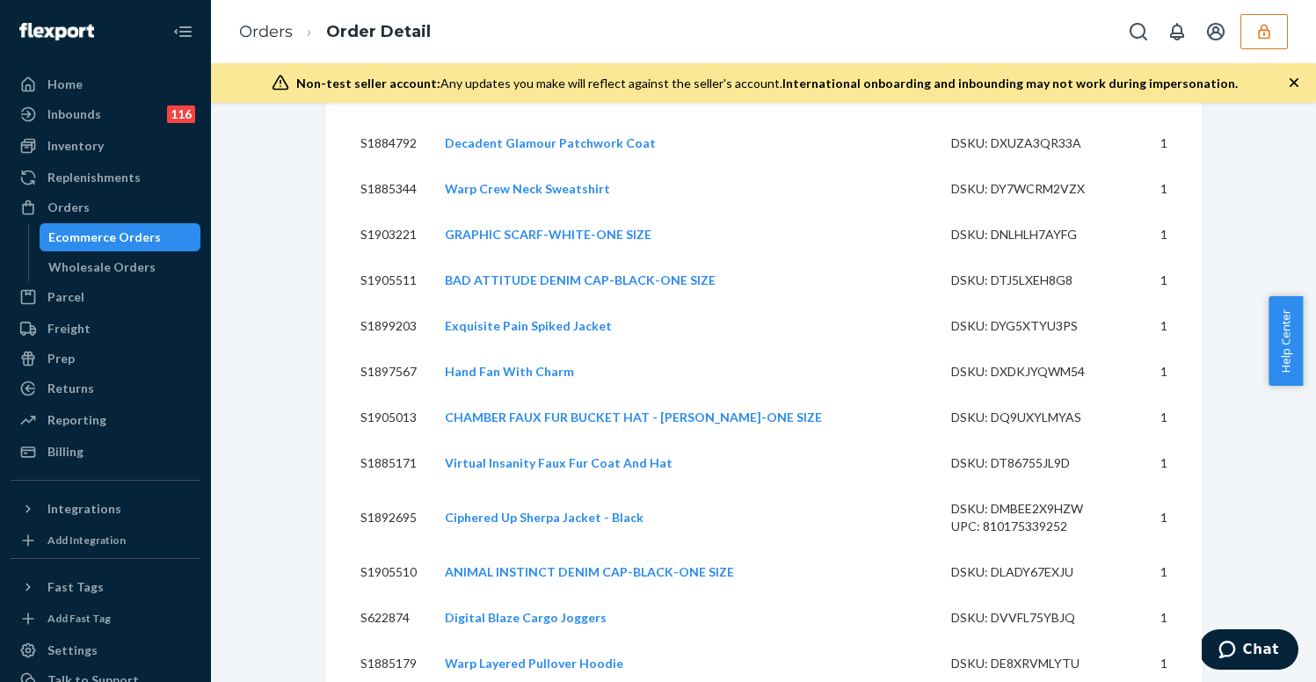
scroll to position [1606, 0]
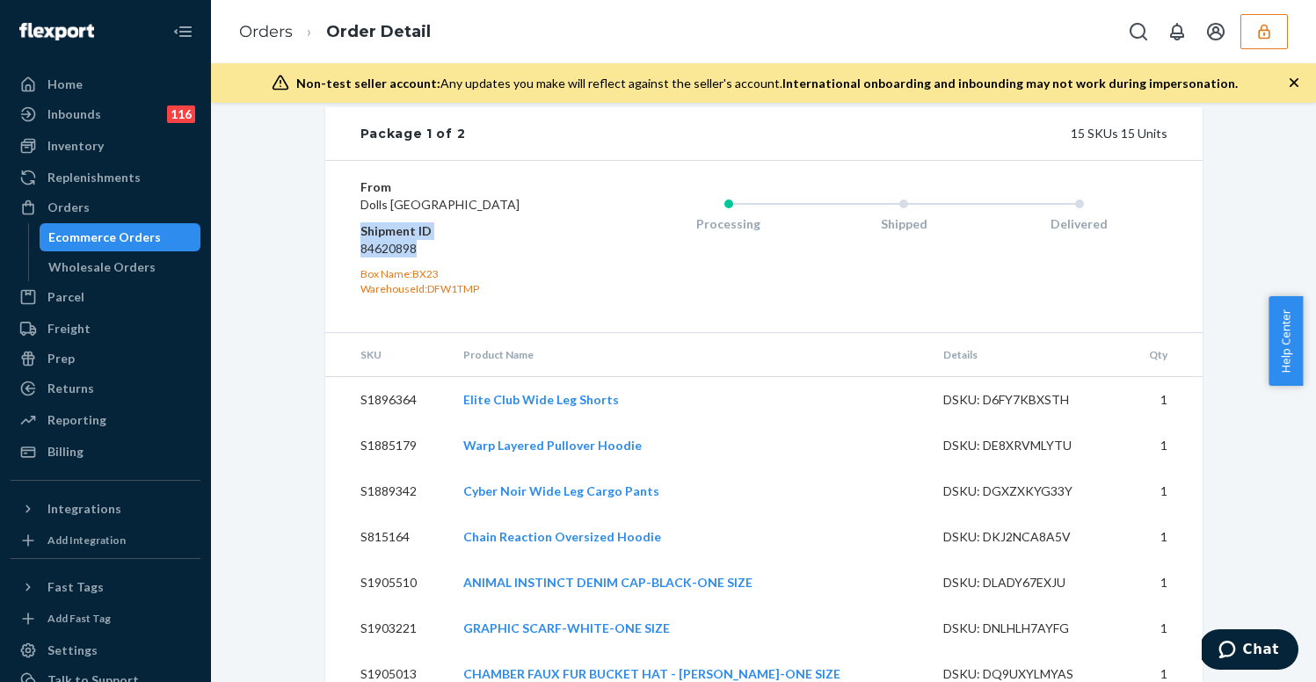
drag, startPoint x: 430, startPoint y: 304, endPoint x: 329, endPoint y: 274, distance: 105.4
click at [329, 274] on div "From Dolls Kill Lewisville, TX 75067 Shipment ID 84620898 Box Name: BX23 Wareho…" at bounding box center [764, 245] width 878 height 171
copy dl "Shipment ID 84620898"
